Goal: Information Seeking & Learning: Find specific fact

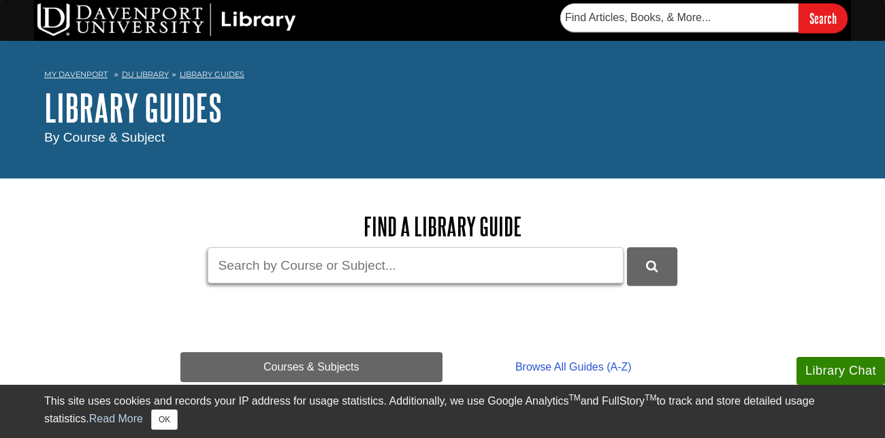
click at [380, 257] on input "Guide Search Terms" at bounding box center [416, 265] width 416 height 36
paste input "Business Ethics: Ethical Decision Making and Cases Thirteenth Edition"
type input "Business Ethics: Ethical Decision Making and Cases Thirteenth Edition"
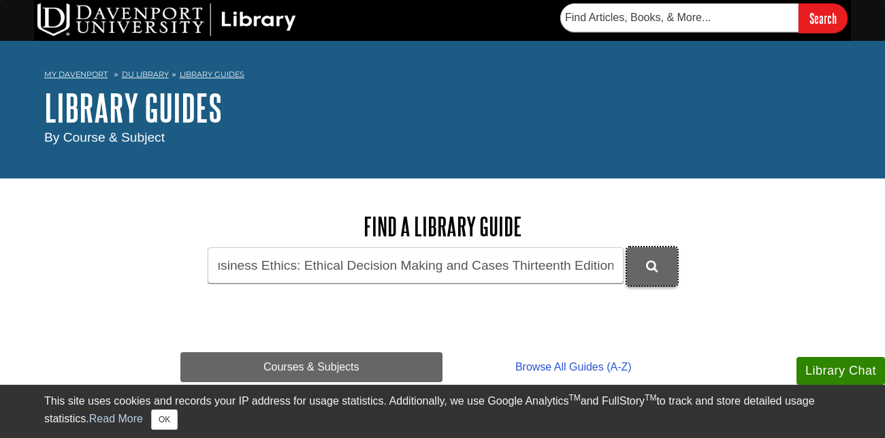
click at [670, 270] on button "DU Library Guides Search" at bounding box center [652, 265] width 50 height 37
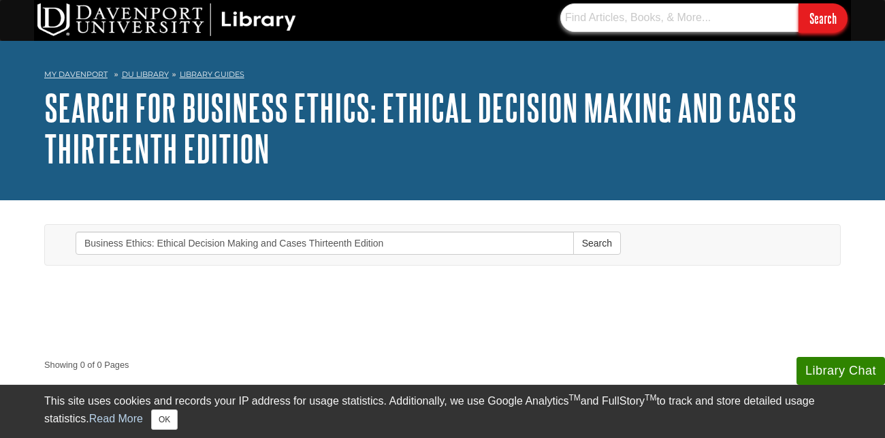
click at [578, 15] on input "text" at bounding box center [679, 17] width 238 height 29
paste input "Business Ethics: Ethical Decision Making and Cases Thirteenth Edition"
type input "Business Ethics: Ethical Decision Making and Cases Thirteenth Edition"
click at [798, 3] on input "Search" at bounding box center [822, 17] width 49 height 29
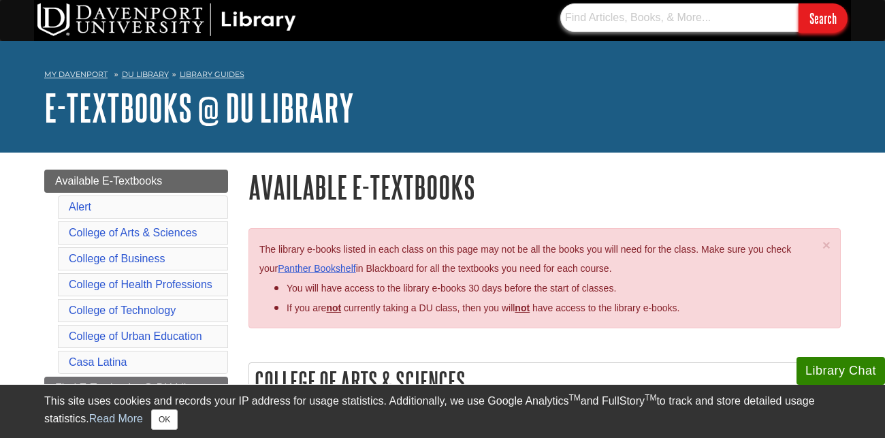
click at [583, 21] on input "text" at bounding box center [679, 17] width 238 height 29
paste input "ISBN: 9780357883860 (BOOK)"
type input "ISBN: 9780357883860 (BOOK)"
click at [798, 3] on input "Search" at bounding box center [822, 17] width 49 height 29
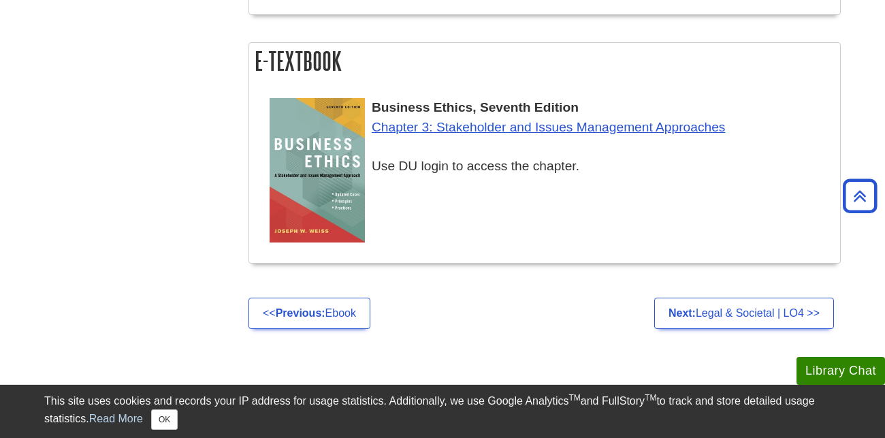
scroll to position [602, 0]
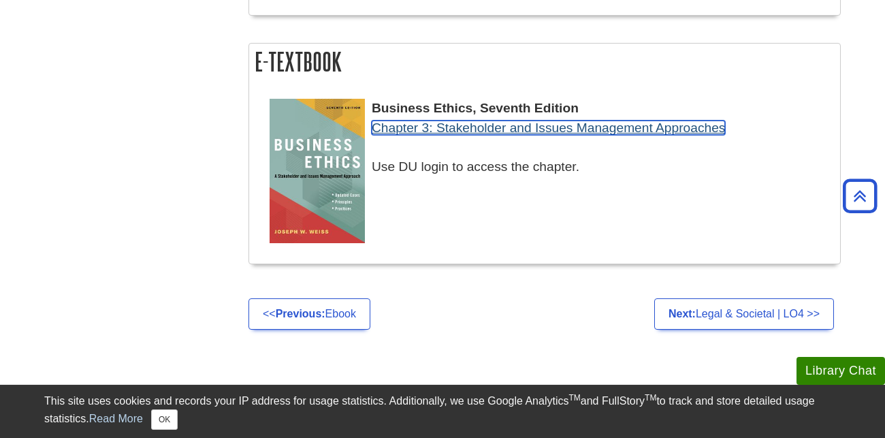
click at [513, 129] on link "Chapter 3: Stakeholder and Issues Management Approaches" at bounding box center [548, 127] width 353 height 14
